Goal: Information Seeking & Learning: Learn about a topic

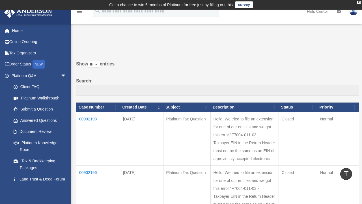
scroll to position [400, 0]
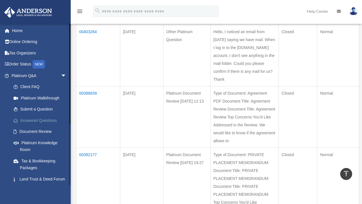
click at [32, 119] on link "Answered Questions" at bounding box center [41, 120] width 67 height 11
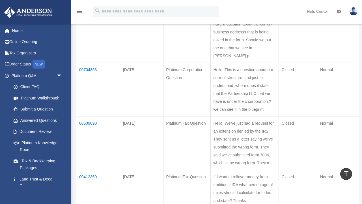
scroll to position [218, 0]
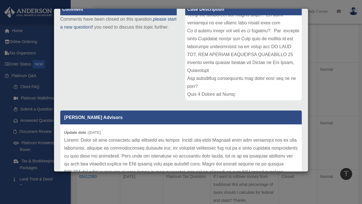
scroll to position [97, 0]
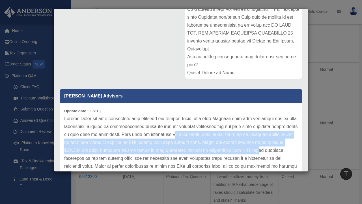
drag, startPoint x: 165, startPoint y: 134, endPoint x: 255, endPoint y: 149, distance: 91.4
click at [255, 149] on p at bounding box center [181, 154] width 234 height 79
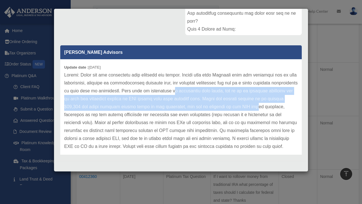
scroll to position [0, 0]
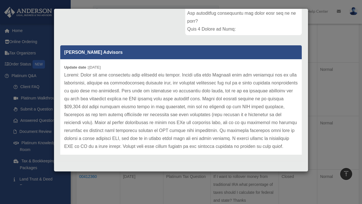
click at [327, 142] on div "Case Detail × Platinum Document Review [DATE] 19:27 Case Number 00392177 Create…" at bounding box center [181, 102] width 362 height 204
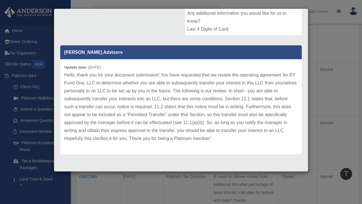
scroll to position [140, 0]
click at [219, 192] on div "Case Detail × Platinum Document Review [DATE] 12:13 Case Number 00396839 Create…" at bounding box center [181, 102] width 362 height 204
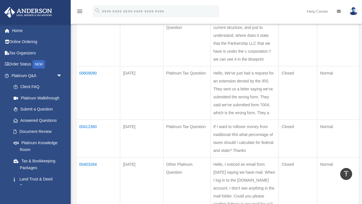
scroll to position [268, 0]
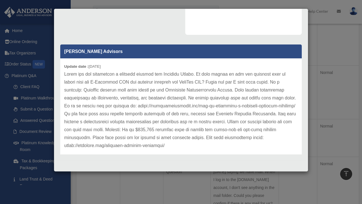
scroll to position [140, 0]
click at [136, 182] on div "Case Detail × Platinum Tax Question Case Number 00389933 Created Date [DATE] St…" at bounding box center [181, 102] width 362 height 204
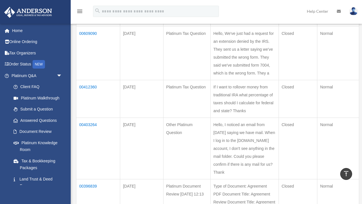
scroll to position [320, 0]
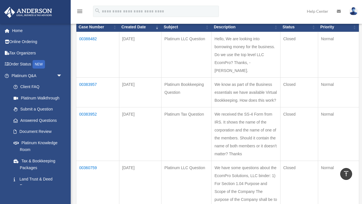
scroll to position [80, 0]
